Goal: Task Accomplishment & Management: Use online tool/utility

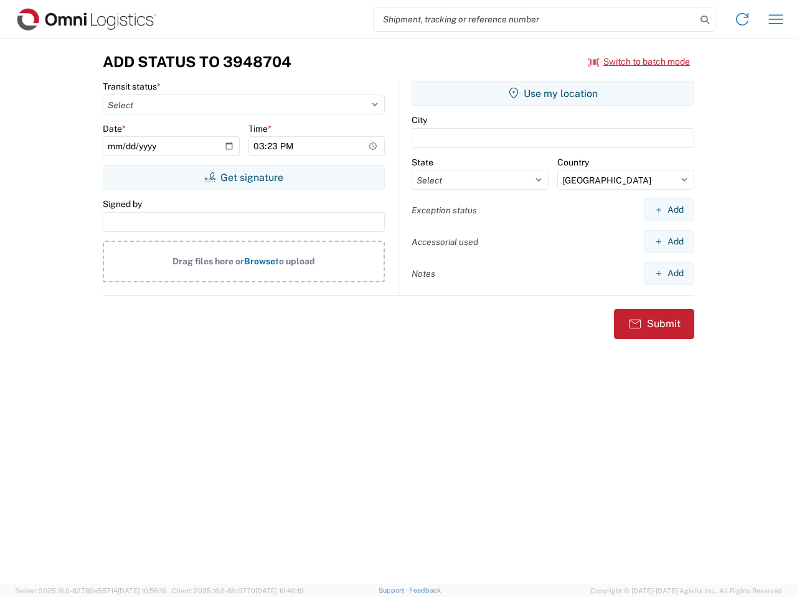
select select "US"
click at [535, 19] on input "search" at bounding box center [534, 19] width 322 height 24
click at [705, 20] on icon at bounding box center [704, 19] width 17 height 17
click at [742, 19] on icon at bounding box center [742, 19] width 20 height 20
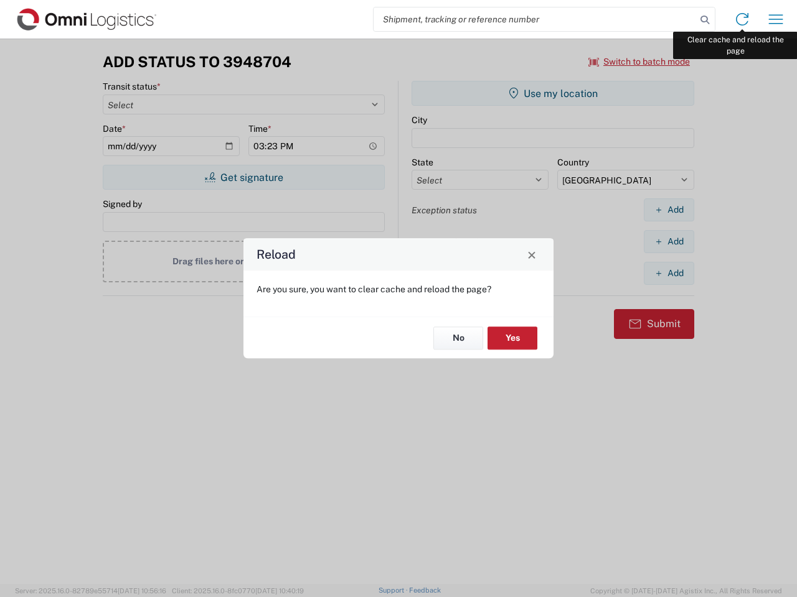
click at [775, 19] on div "Reload Are you sure, you want to clear cache and reload the page? No Yes" at bounding box center [398, 298] width 797 height 597
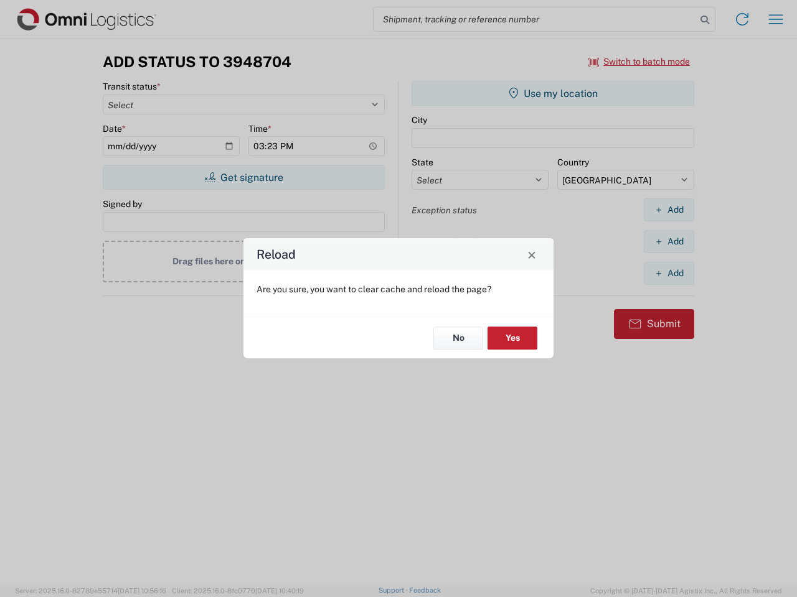
click at [639, 62] on div "Reload Are you sure, you want to clear cache and reload the page? No Yes" at bounding box center [398, 298] width 797 height 597
click at [243, 177] on div "Reload Are you sure, you want to clear cache and reload the page? No Yes" at bounding box center [398, 298] width 797 height 597
click at [553, 93] on div "Reload Are you sure, you want to clear cache and reload the page? No Yes" at bounding box center [398, 298] width 797 height 597
click at [668, 210] on div "Reload Are you sure, you want to clear cache and reload the page? No Yes" at bounding box center [398, 298] width 797 height 597
click at [668, 241] on div "Reload Are you sure, you want to clear cache and reload the page? No Yes" at bounding box center [398, 298] width 797 height 597
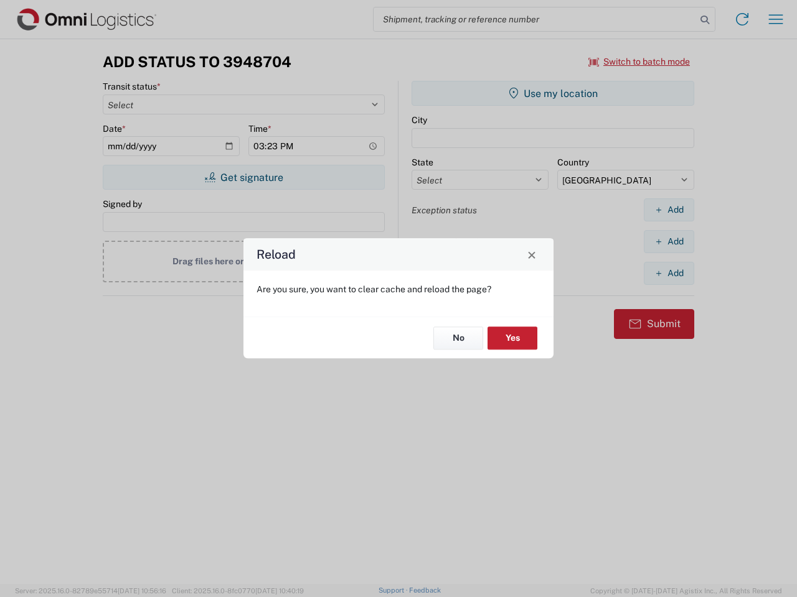
click at [668, 273] on div "Reload Are you sure, you want to clear cache and reload the page? No Yes" at bounding box center [398, 298] width 797 height 597
